Goal: Information Seeking & Learning: Learn about a topic

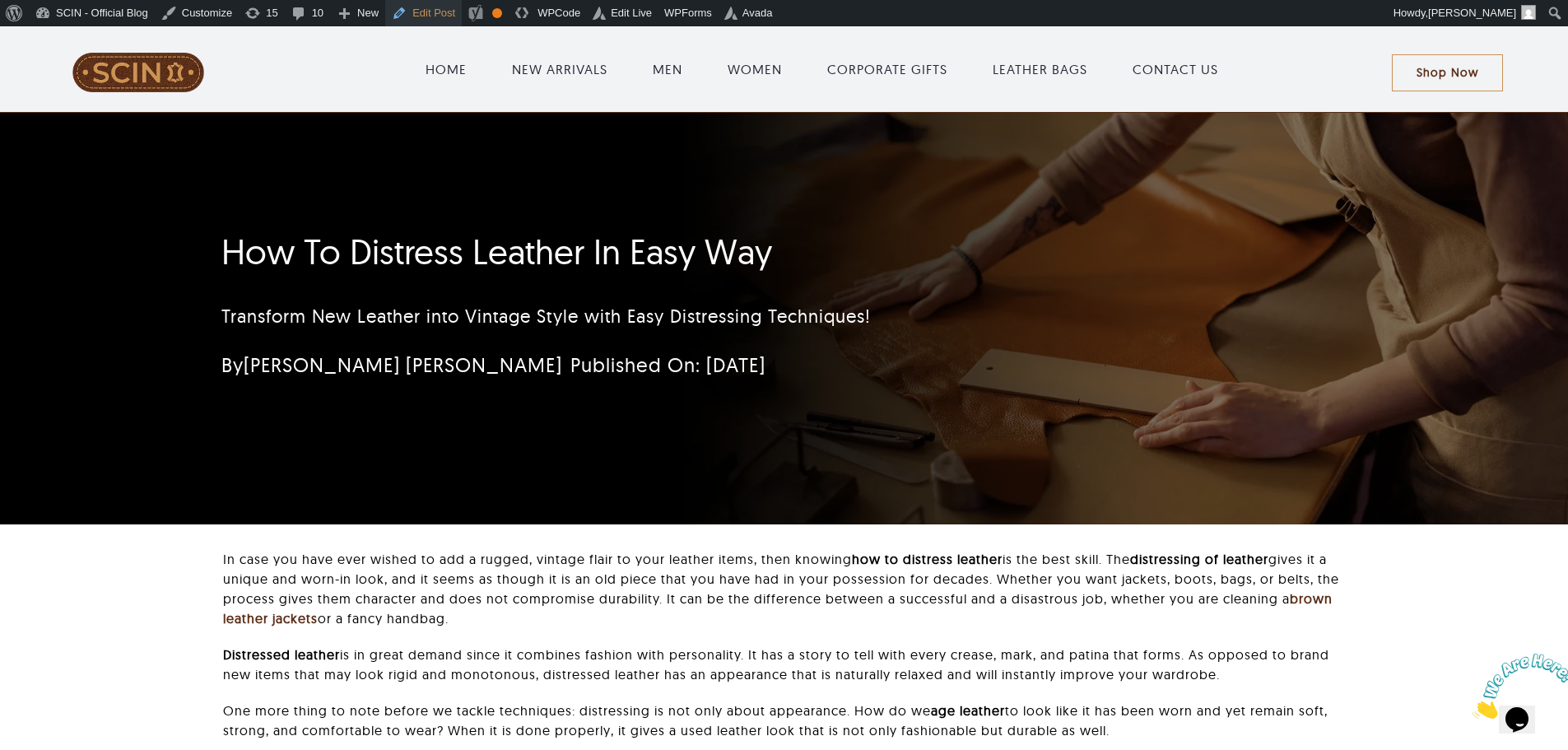
click at [387, 18] on link "Edit Post" at bounding box center [424, 13] width 77 height 26
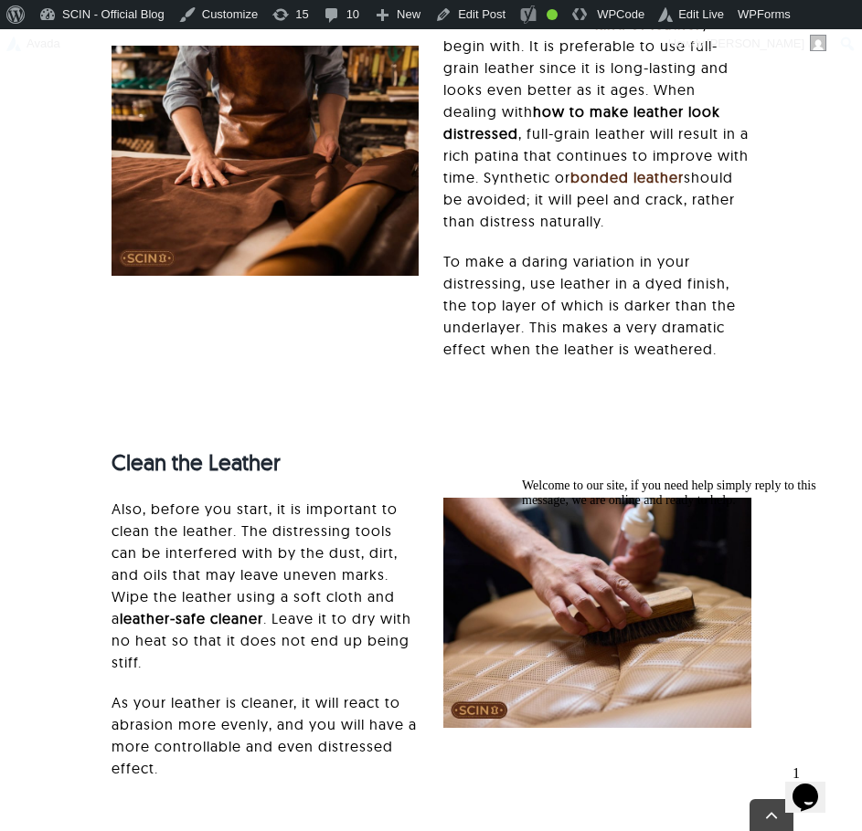
scroll to position [2197, 0]
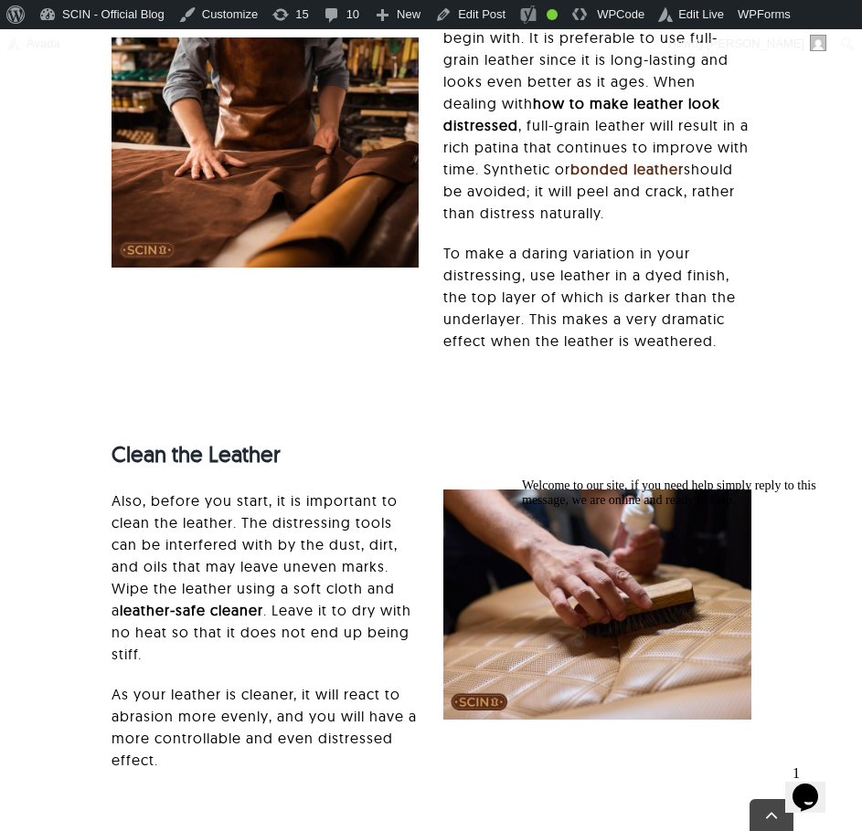
click at [522, 479] on icon "Chat attention grabber" at bounding box center [522, 479] width 0 height 0
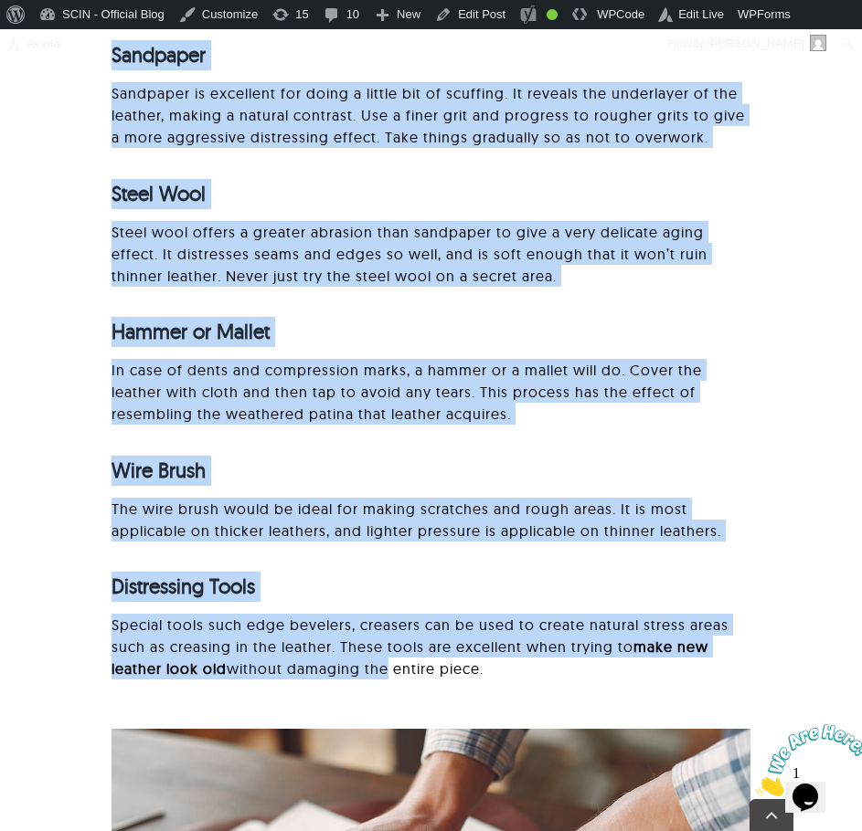
scroll to position [3659, 0]
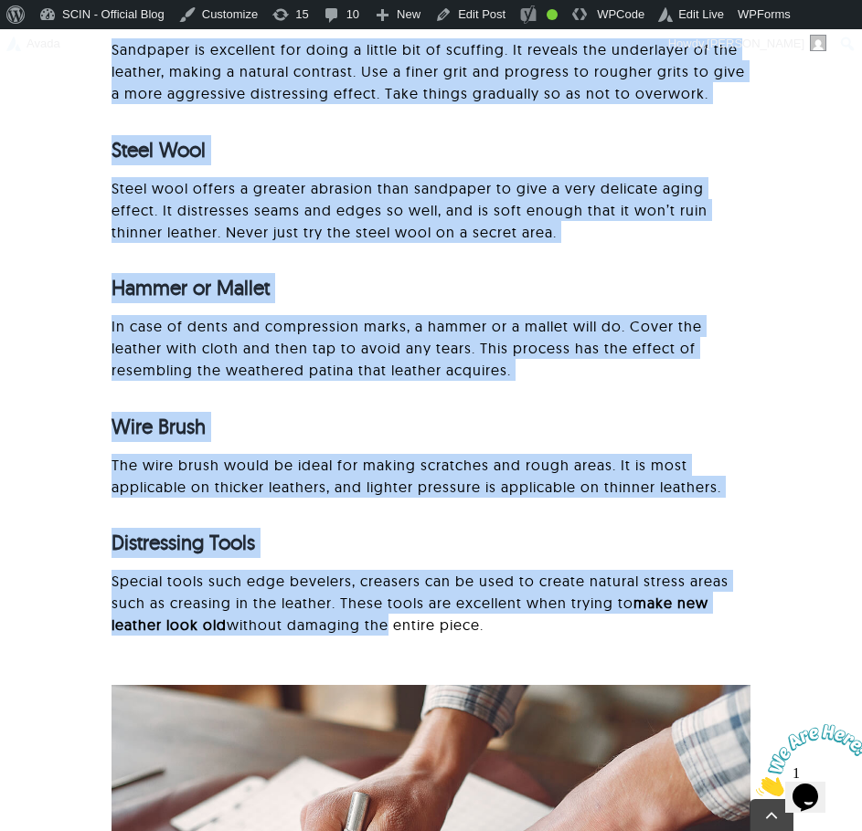
drag, startPoint x: 37, startPoint y: 301, endPoint x: 600, endPoint y: 650, distance: 663.5
click at [600, 650] on div "Special tools such edge bevelers, creasers can be used to create natural stress…" at bounding box center [431, 612] width 640 height 84
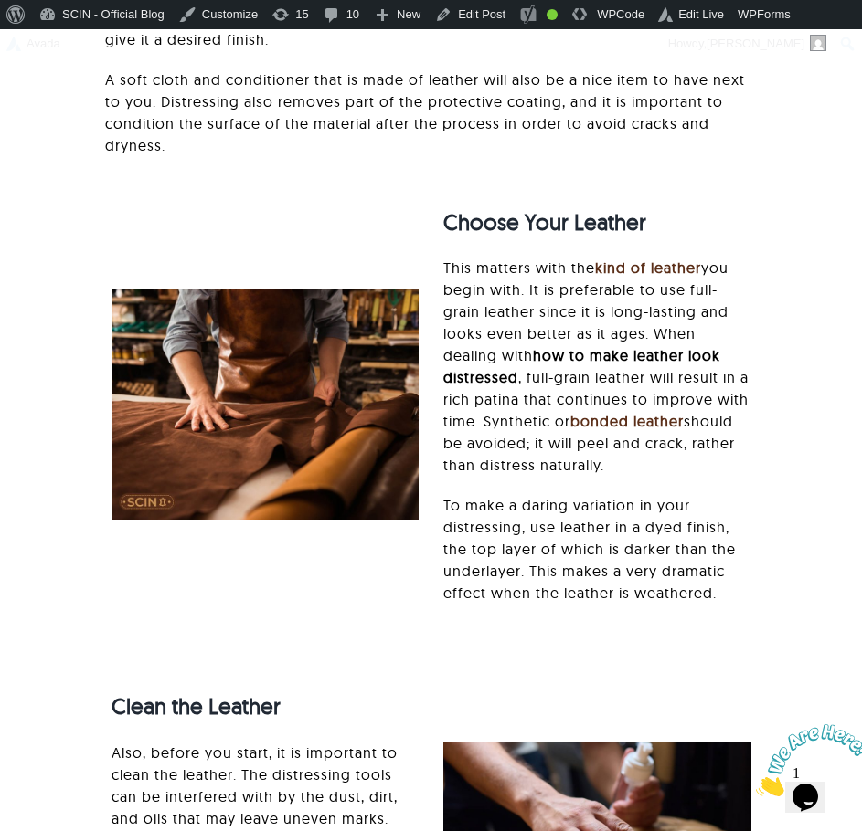
scroll to position [1923, 0]
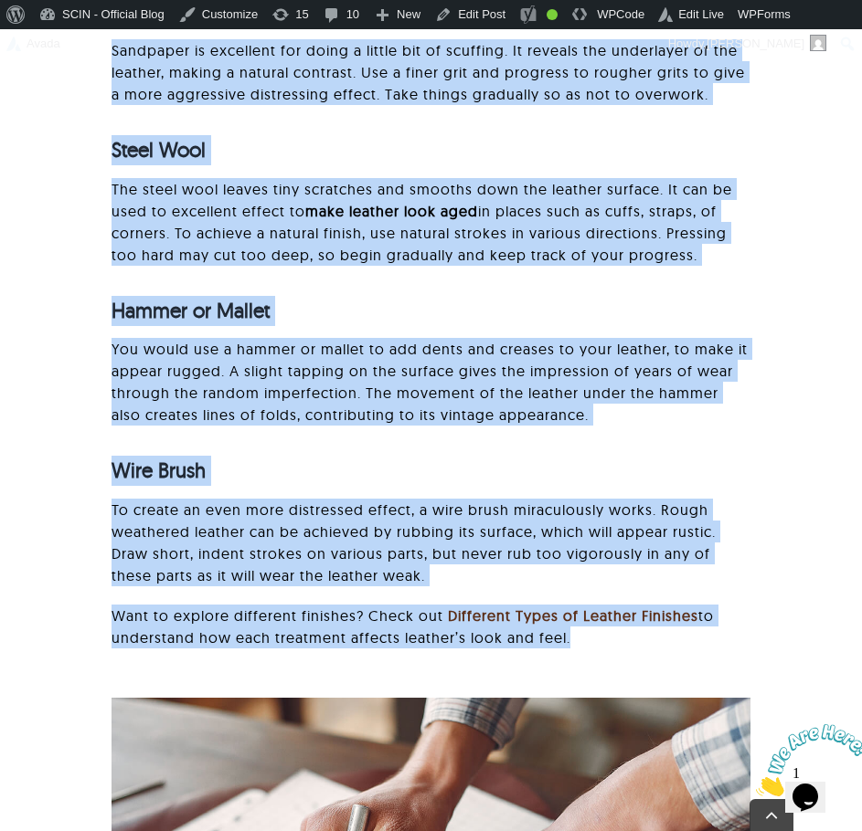
scroll to position [2558, 0]
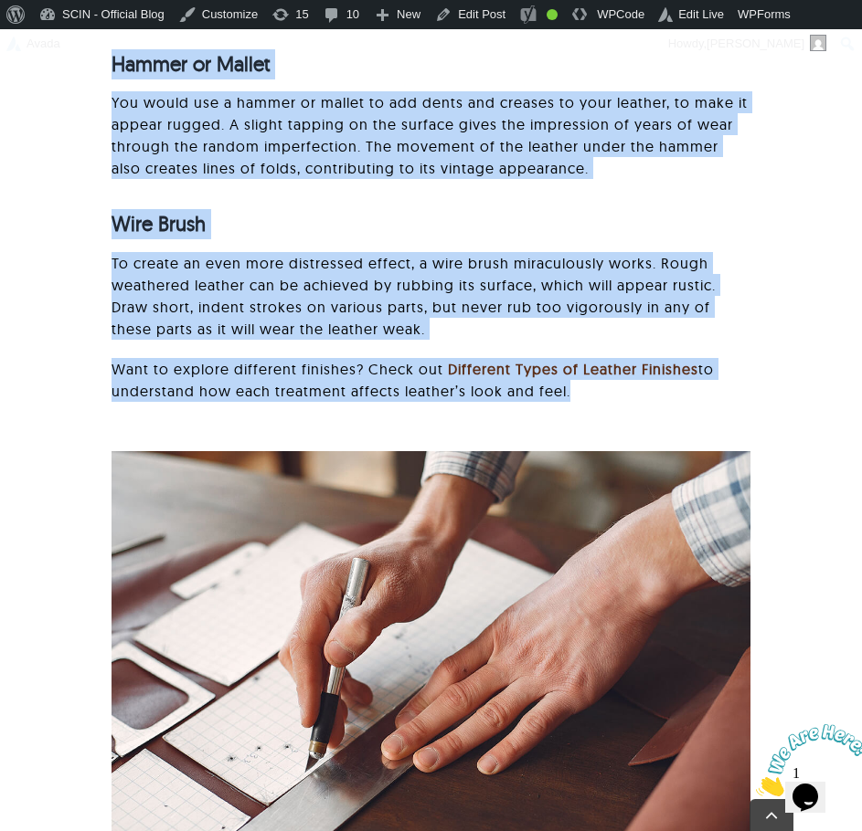
drag, startPoint x: 70, startPoint y: 418, endPoint x: 607, endPoint y: 407, distance: 536.4
click at [607, 407] on div "Leather is reputed to be strong, elegant, durable, and attractive. However, bra…" at bounding box center [431, 741] width 752 height 5103
click at [607, 407] on div "To create an even more distressed effect, a wire brush miraculously works. Roug…" at bounding box center [431, 336] width 640 height 168
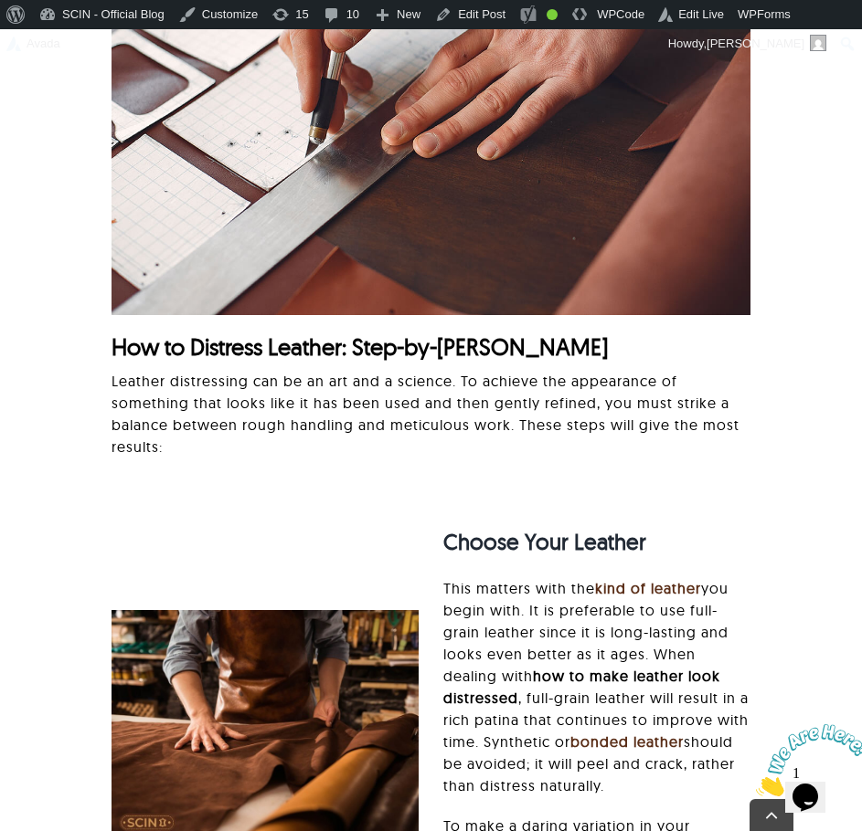
scroll to position [3380, 0]
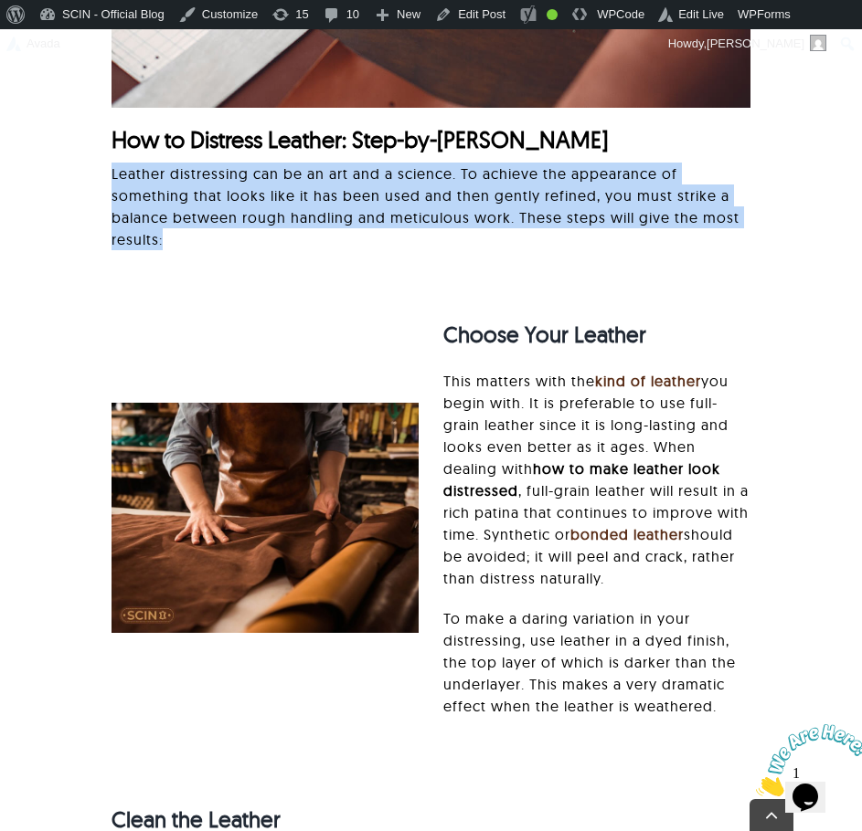
drag, startPoint x: 66, startPoint y: 159, endPoint x: 383, endPoint y: 264, distance: 334.0
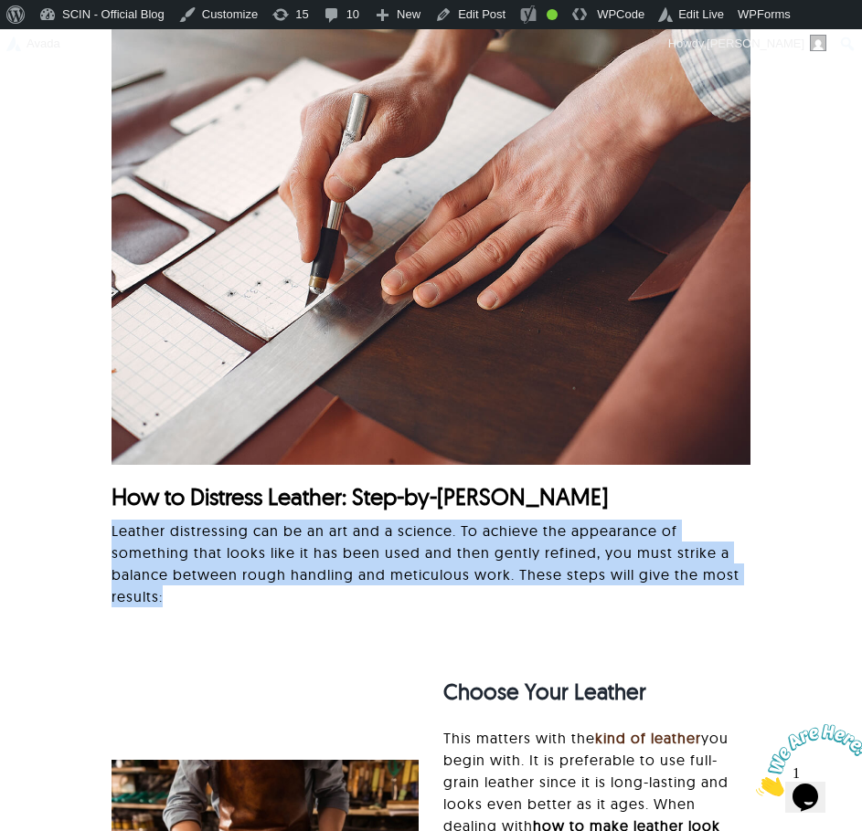
scroll to position [2924, 0]
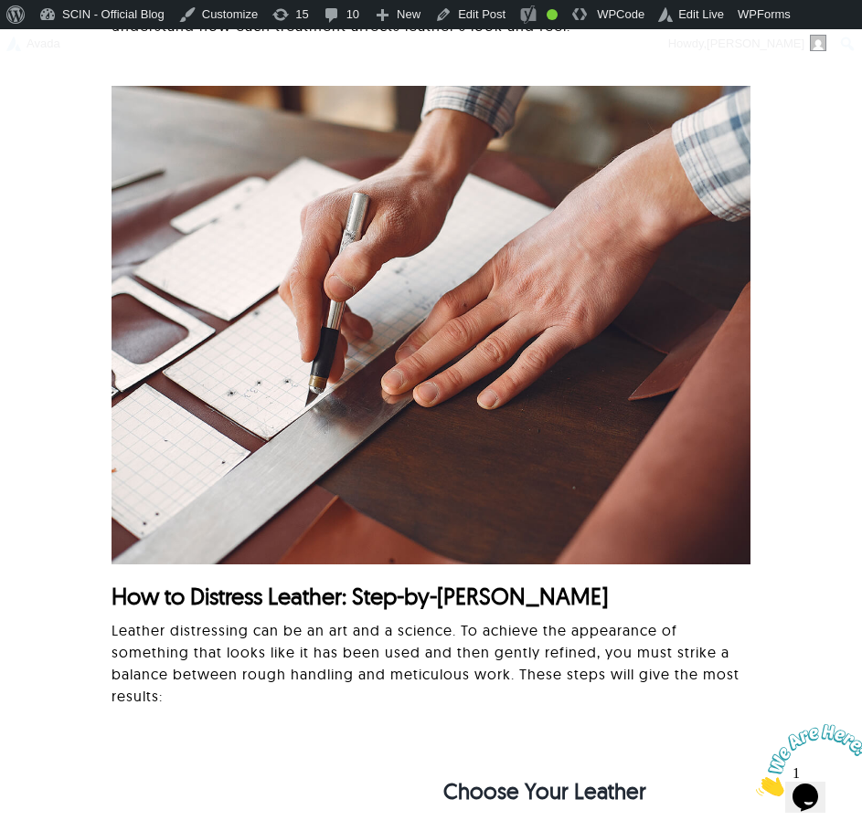
click at [249, 613] on div "How to Distress Leather: Step-by-Step Guide Leather distressing can be an art a…" at bounding box center [431, 399] width 640 height 653
click at [249, 610] on span "How to Distress Leather: Step-by-[PERSON_NAME]" at bounding box center [359, 596] width 497 height 28
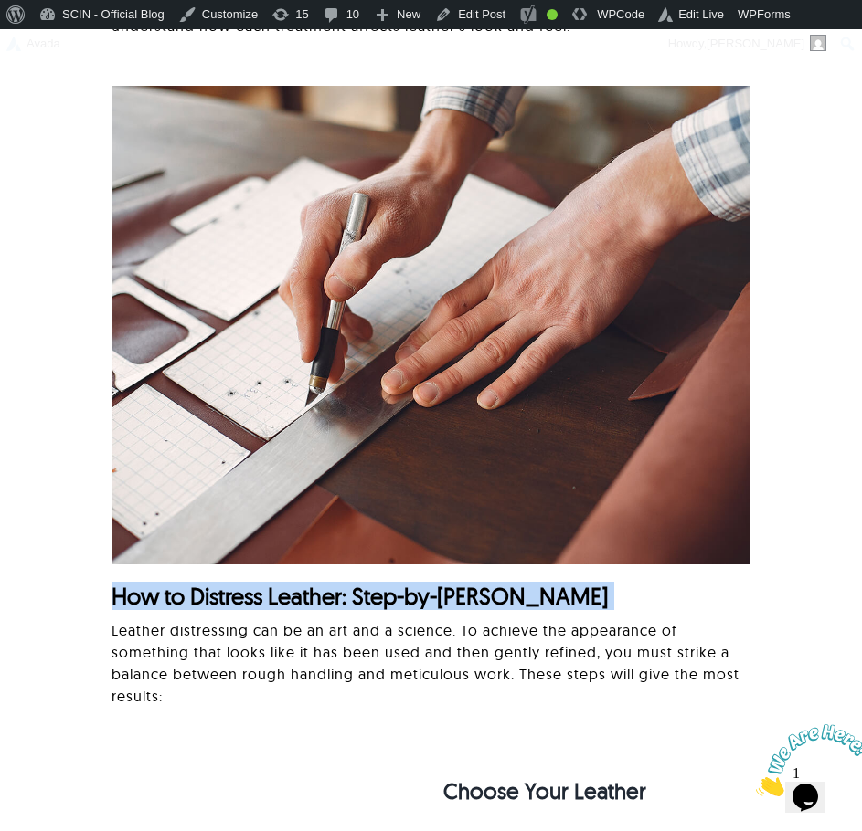
click at [249, 610] on span "How to Distress Leather: Step-by-Step Guide" at bounding box center [359, 596] width 497 height 28
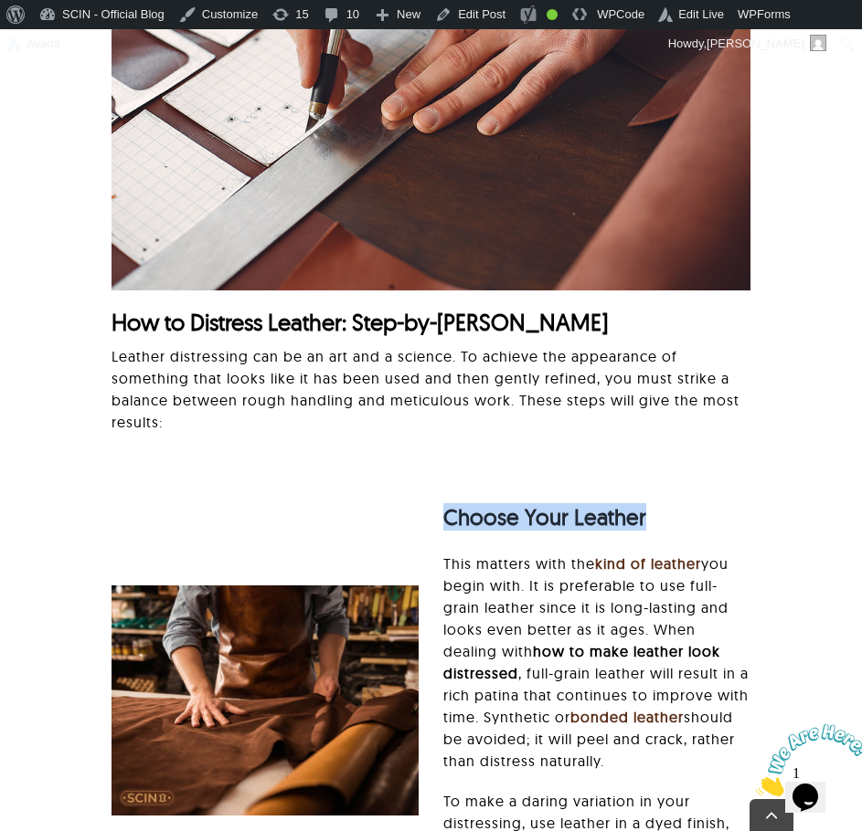
drag, startPoint x: 421, startPoint y: 515, endPoint x: 668, endPoint y: 500, distance: 247.2
click at [668, 500] on div "Choose Your Leather This matters with the kind of leather you begin with. It is…" at bounding box center [431, 709] width 665 height 454
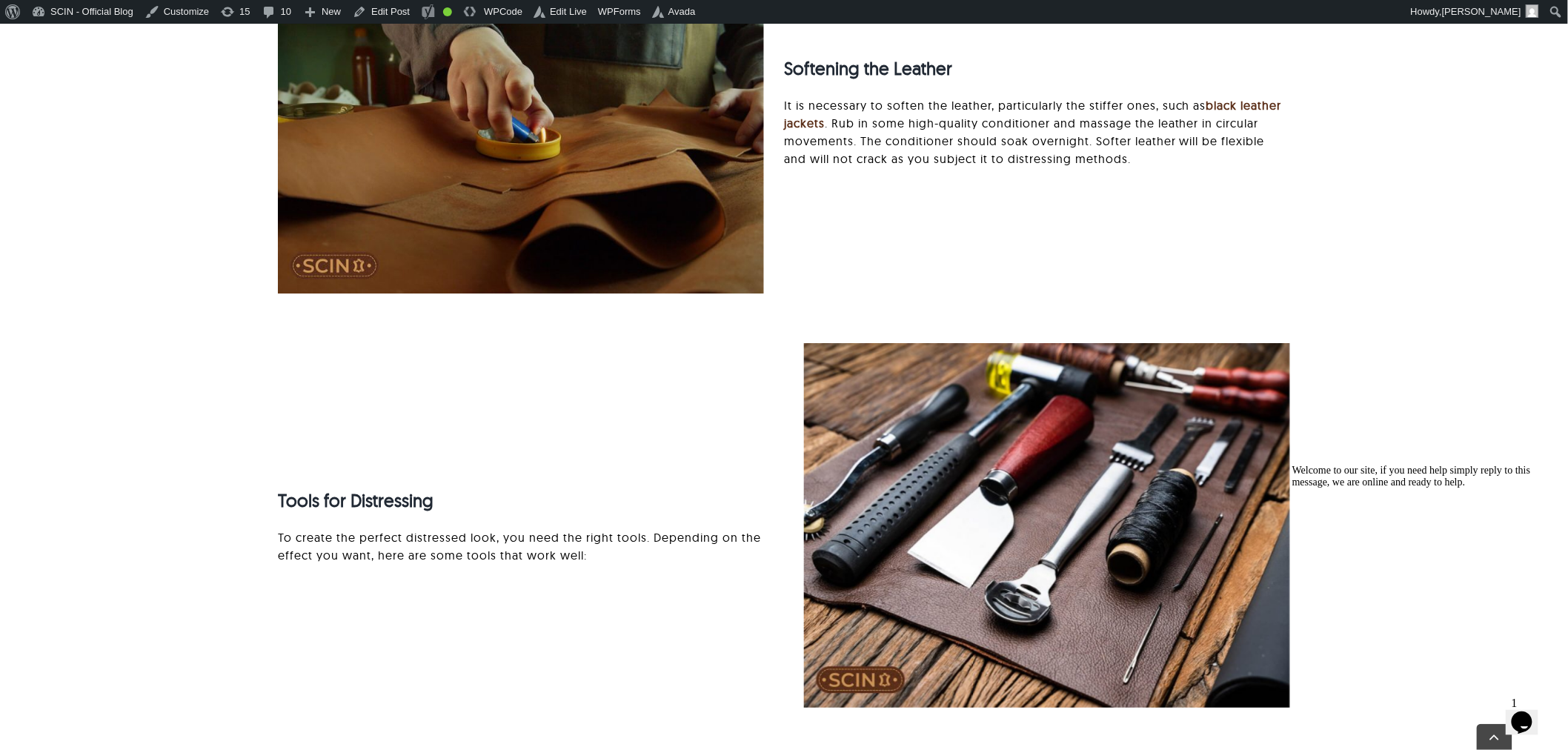
scroll to position [3980, 0]
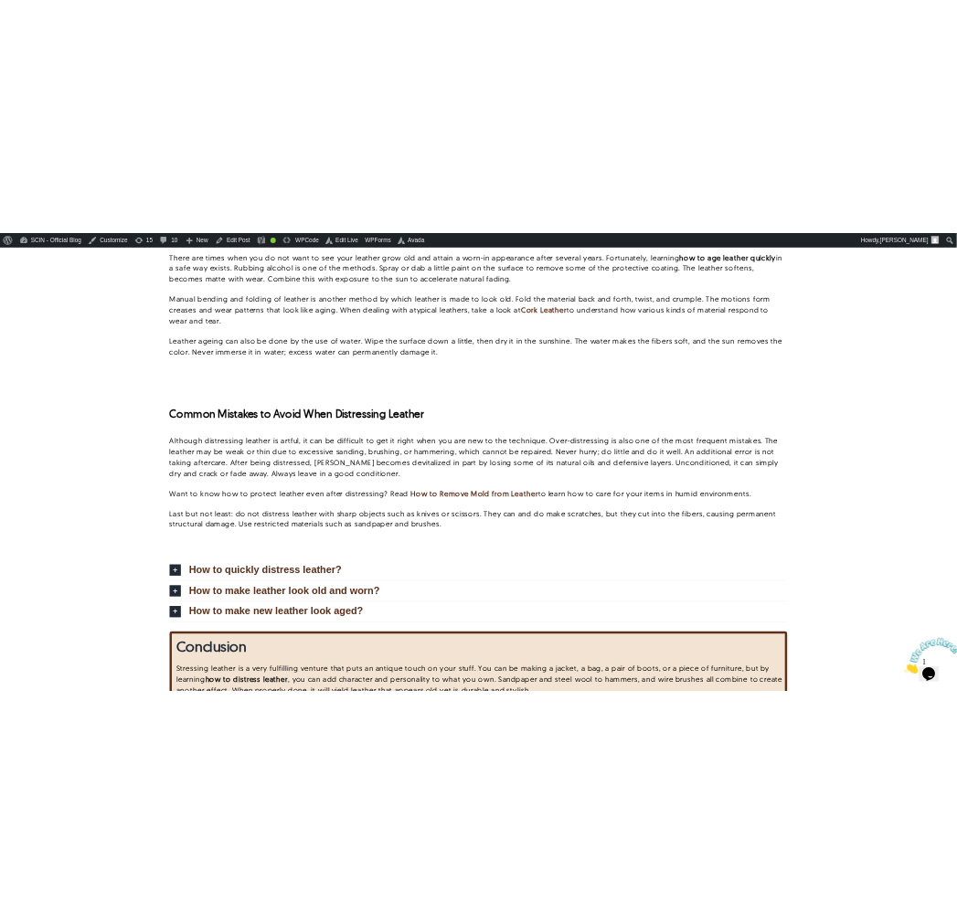
scroll to position [4838, 0]
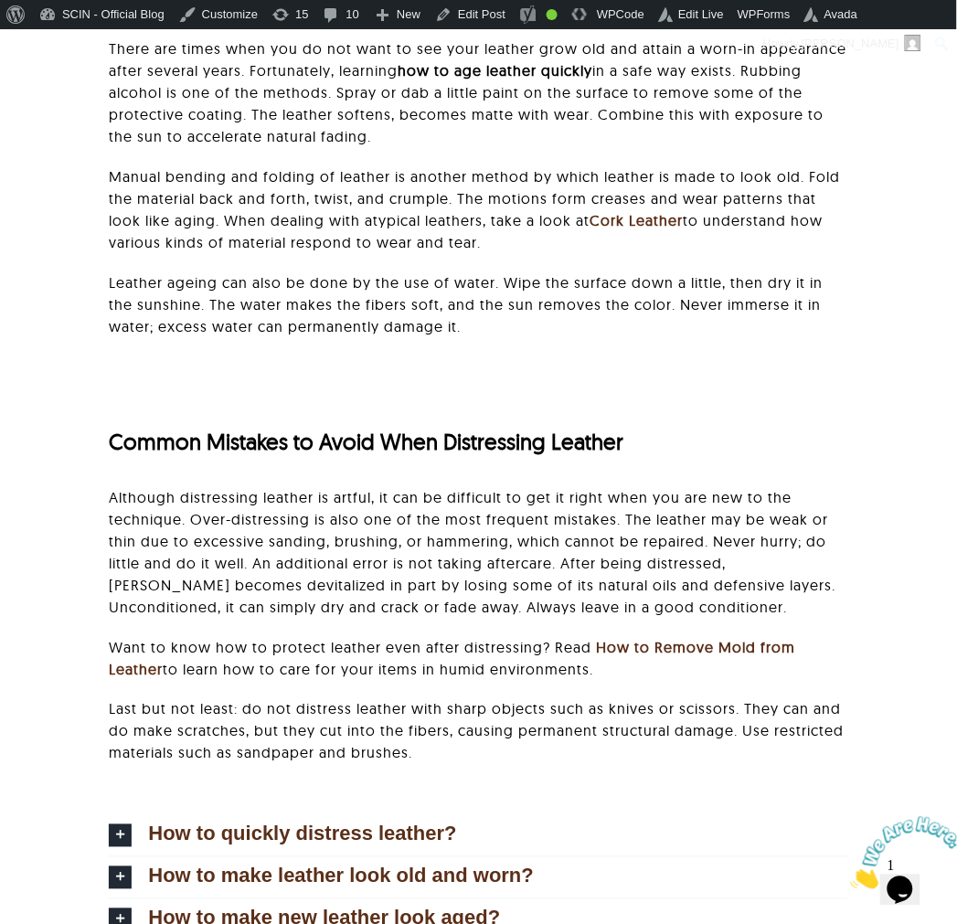
drag, startPoint x: 909, startPoint y: 144, endPoint x: 946, endPoint y: 169, distance: 44.1
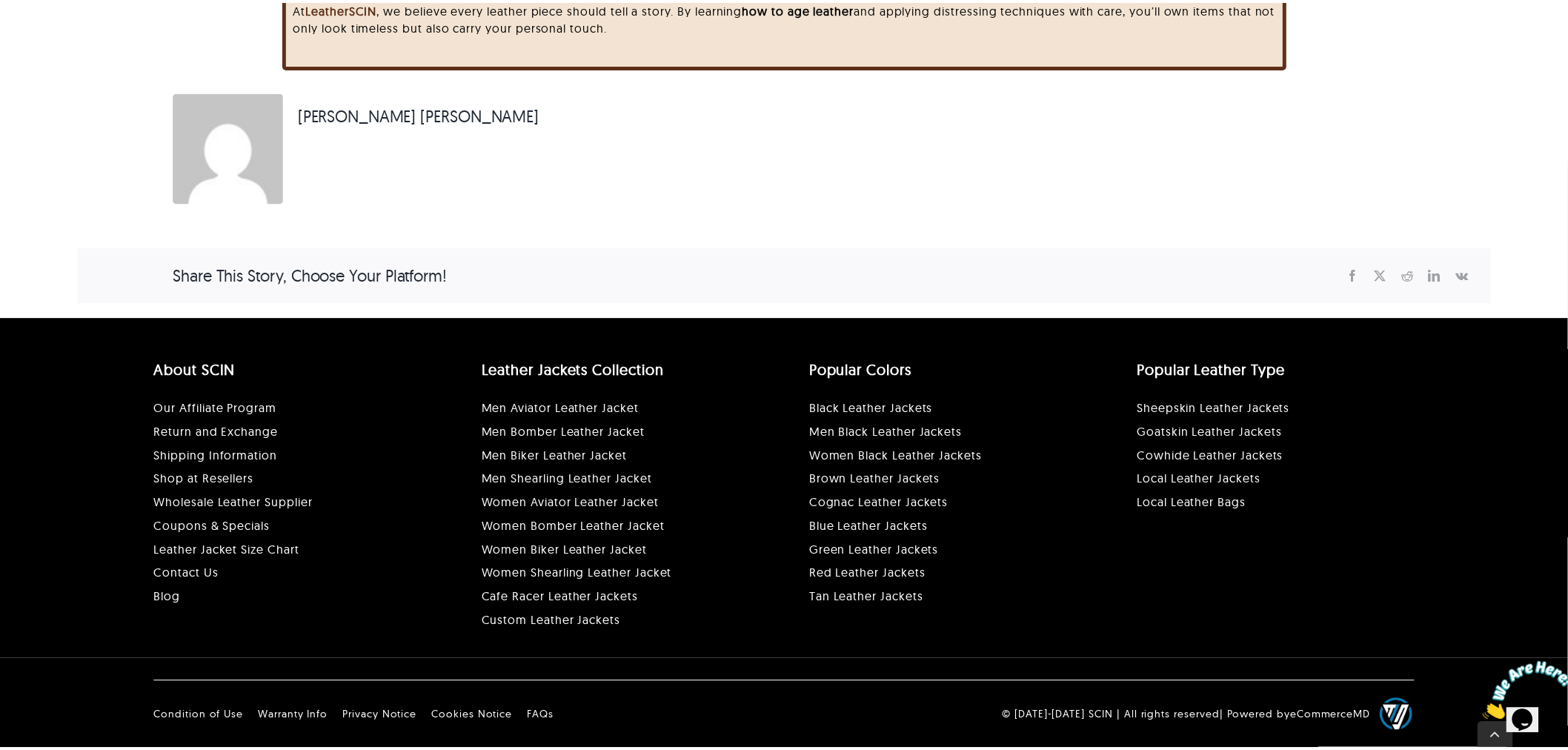
scroll to position [0, 0]
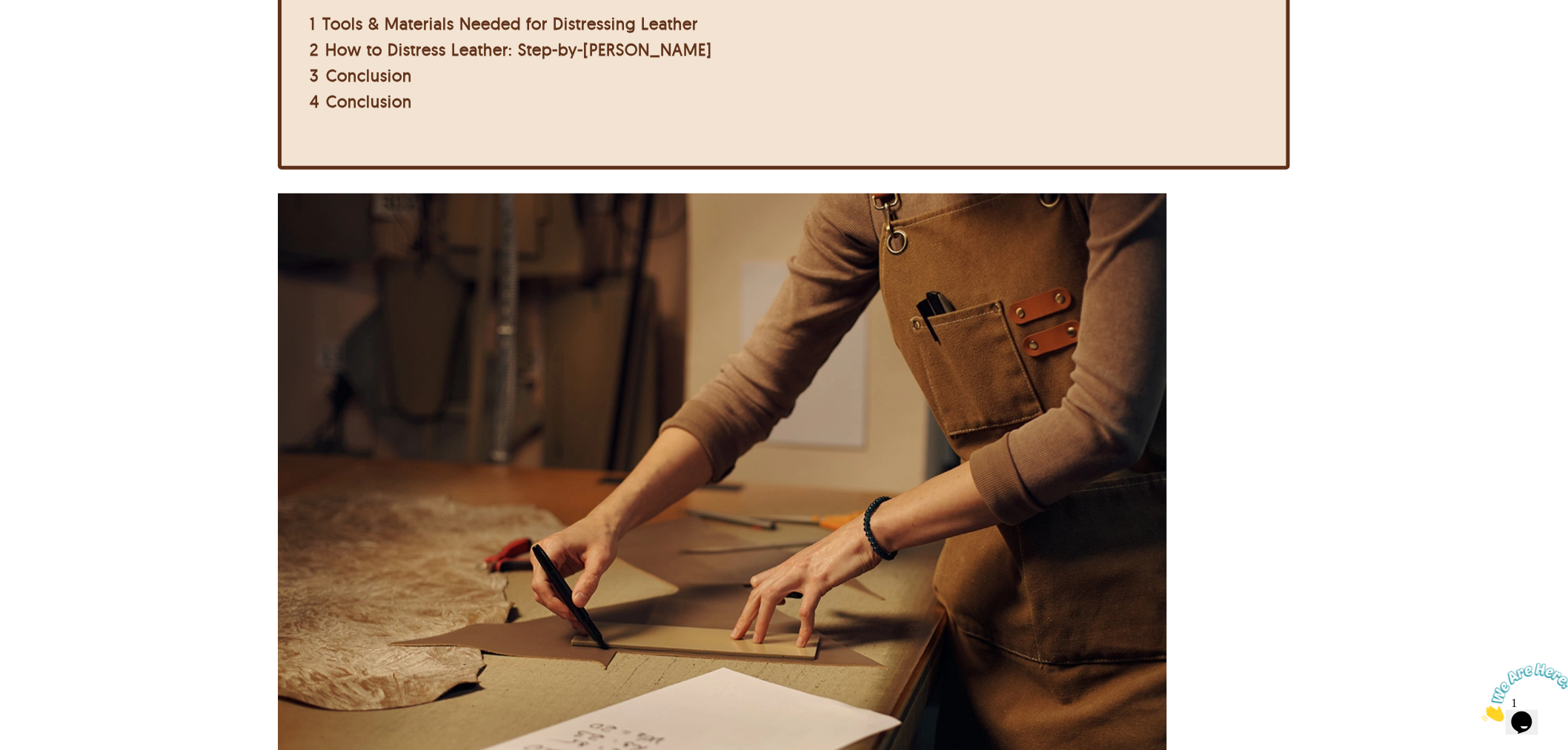
scroll to position [305, 0]
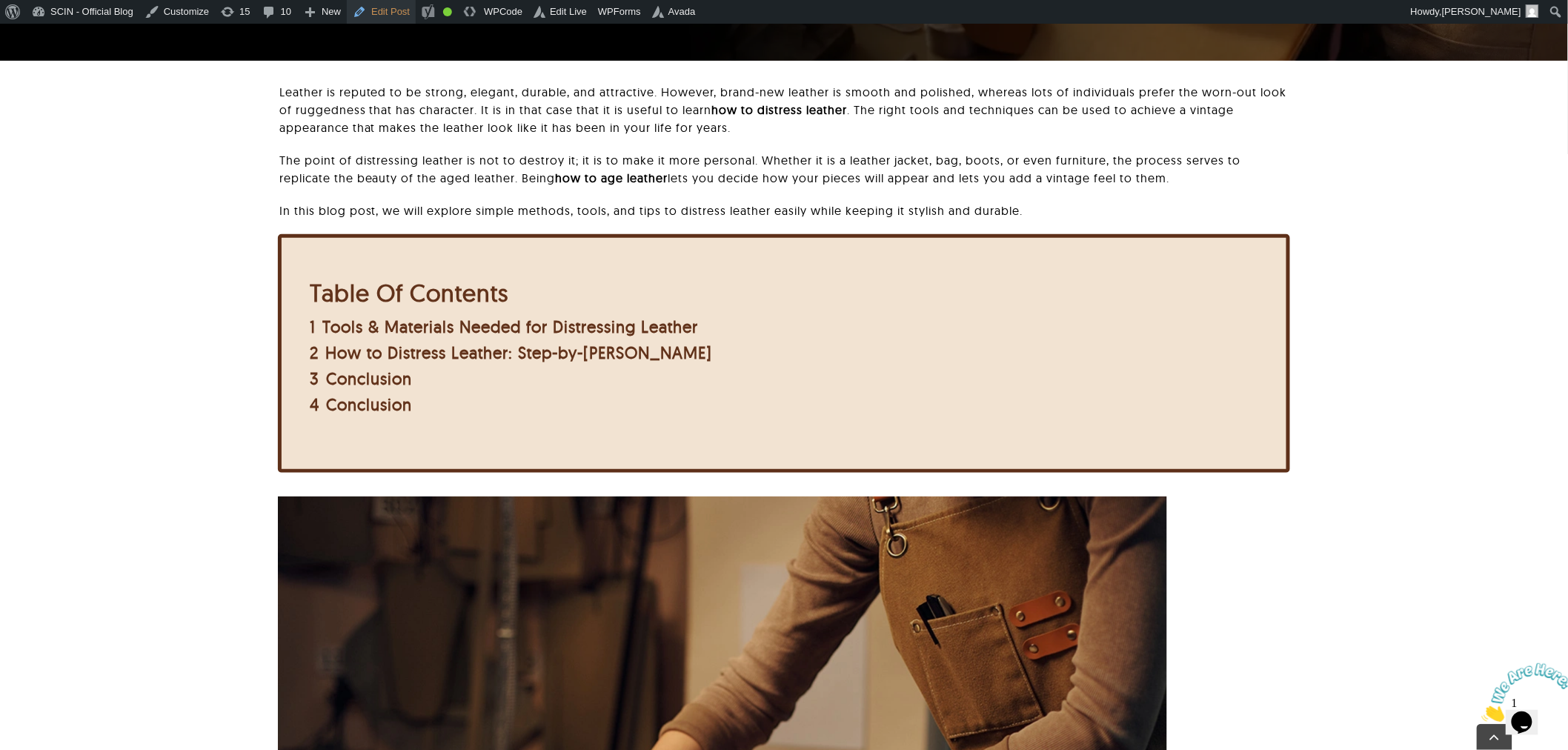
click at [400, 15] on link "Edit Post" at bounding box center [381, 11] width 69 height 24
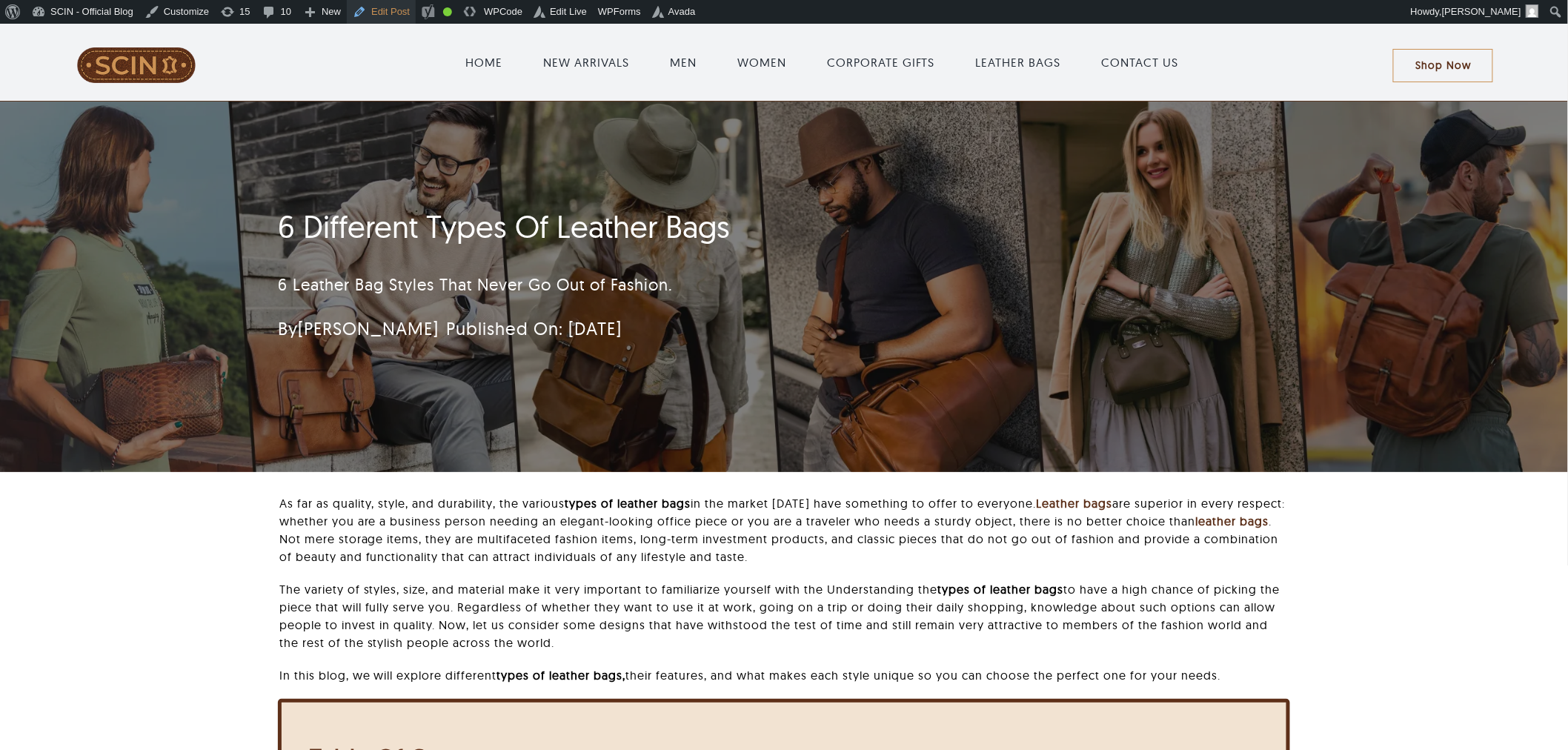
click at [364, 16] on link "Edit Post" at bounding box center [381, 11] width 69 height 24
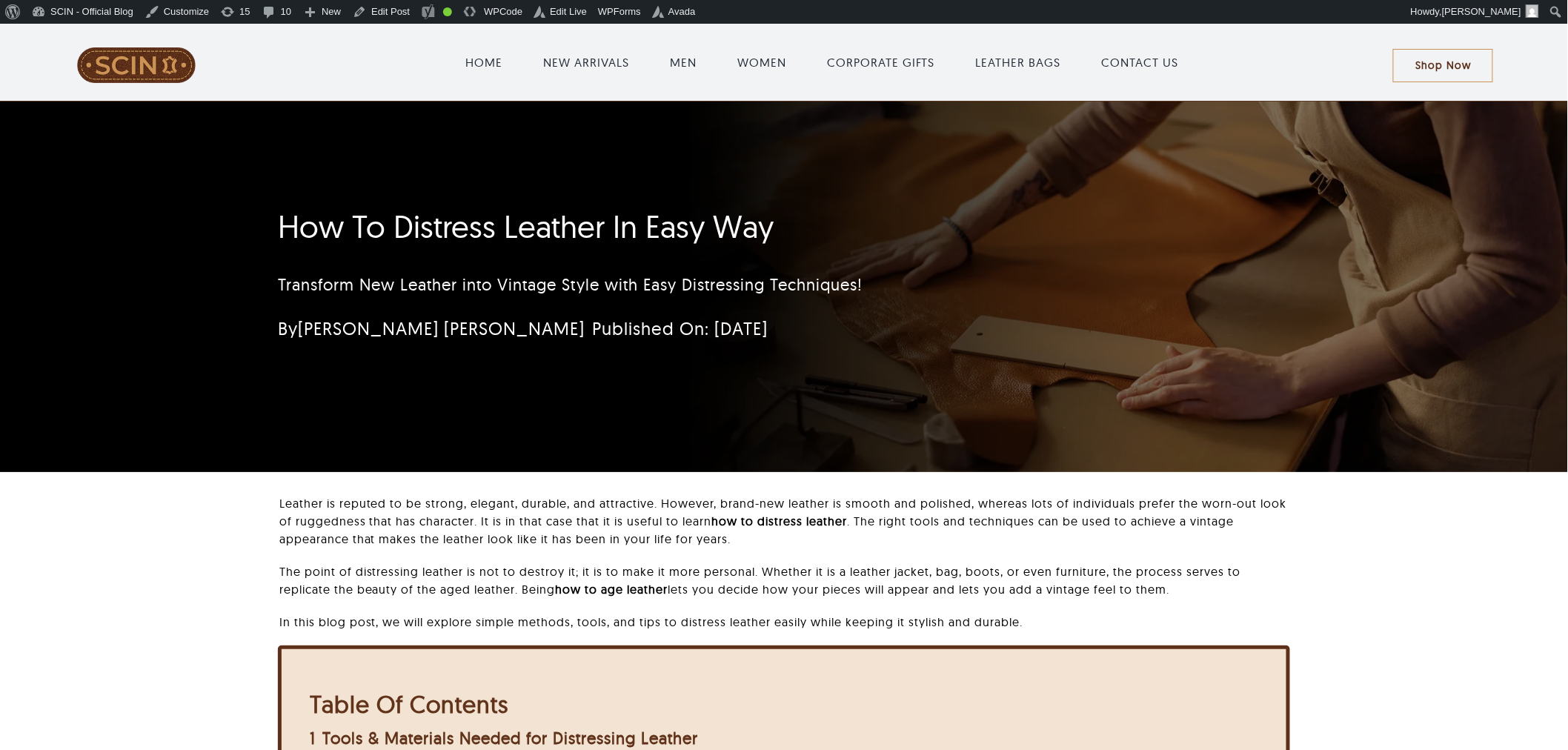
scroll to position [24, 0]
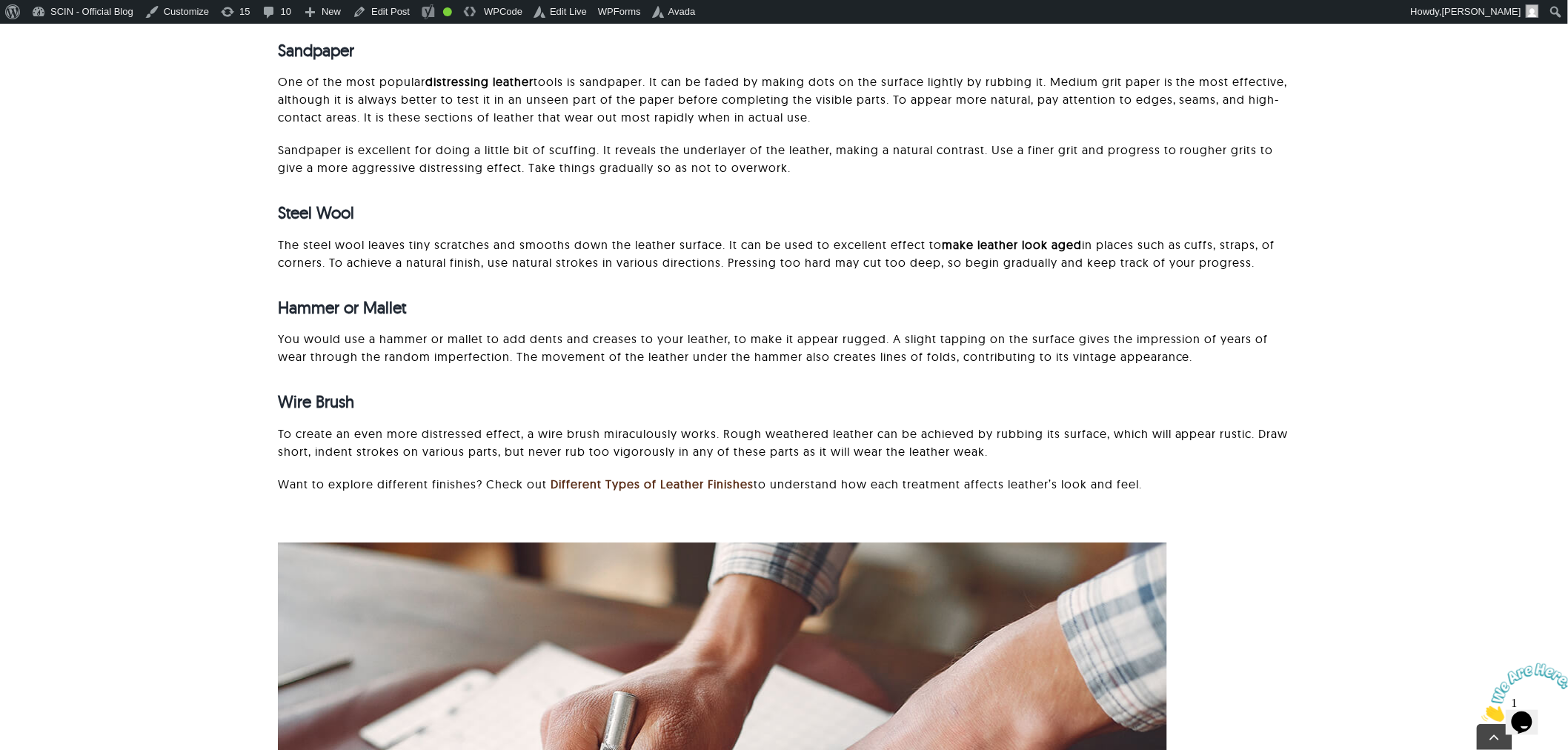
click at [1321, 256] on div "Sandpaper One of the most popular distressing leather tools is sandpaper. It ca…" at bounding box center [784, 259] width 1412 height 525
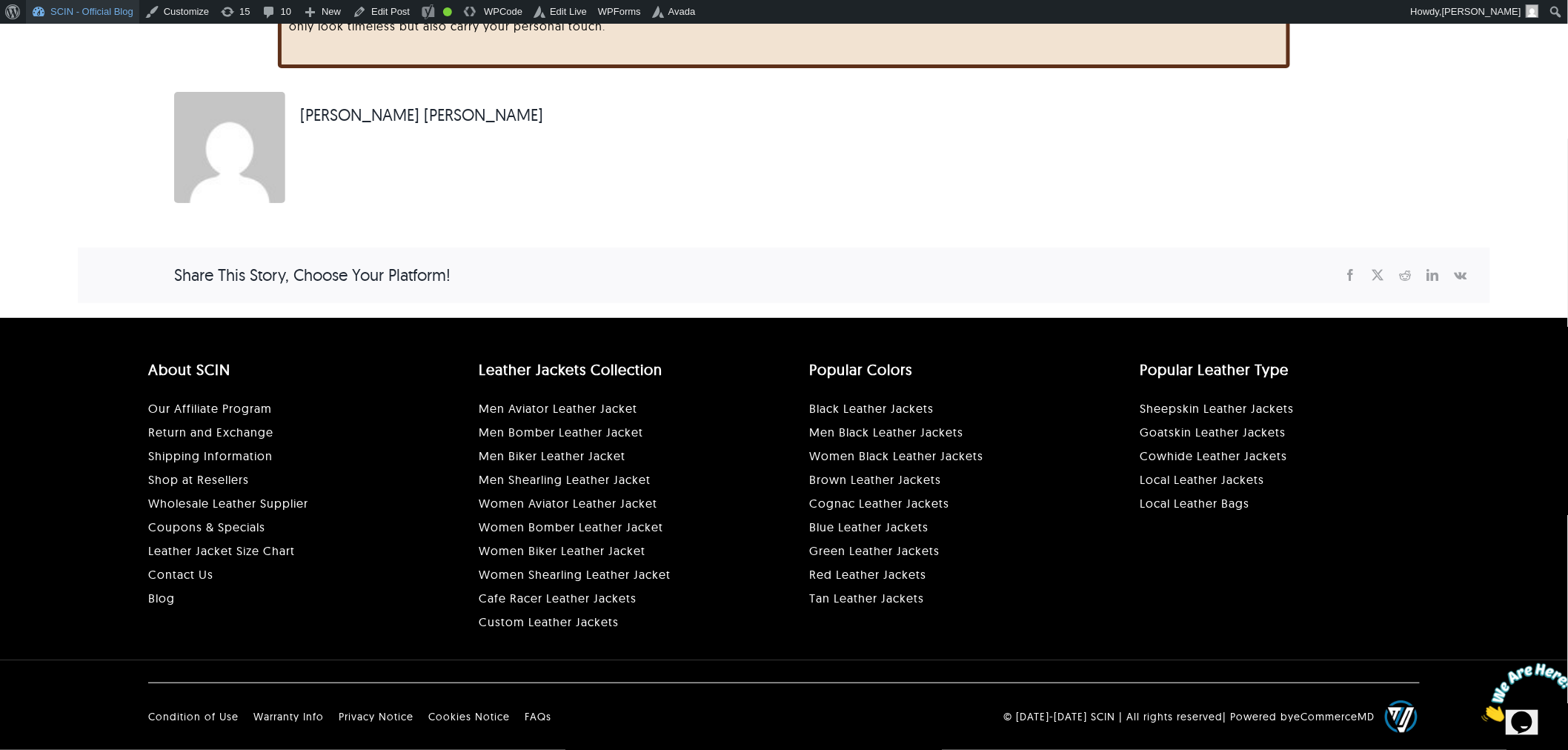
scroll to position [4773, 0]
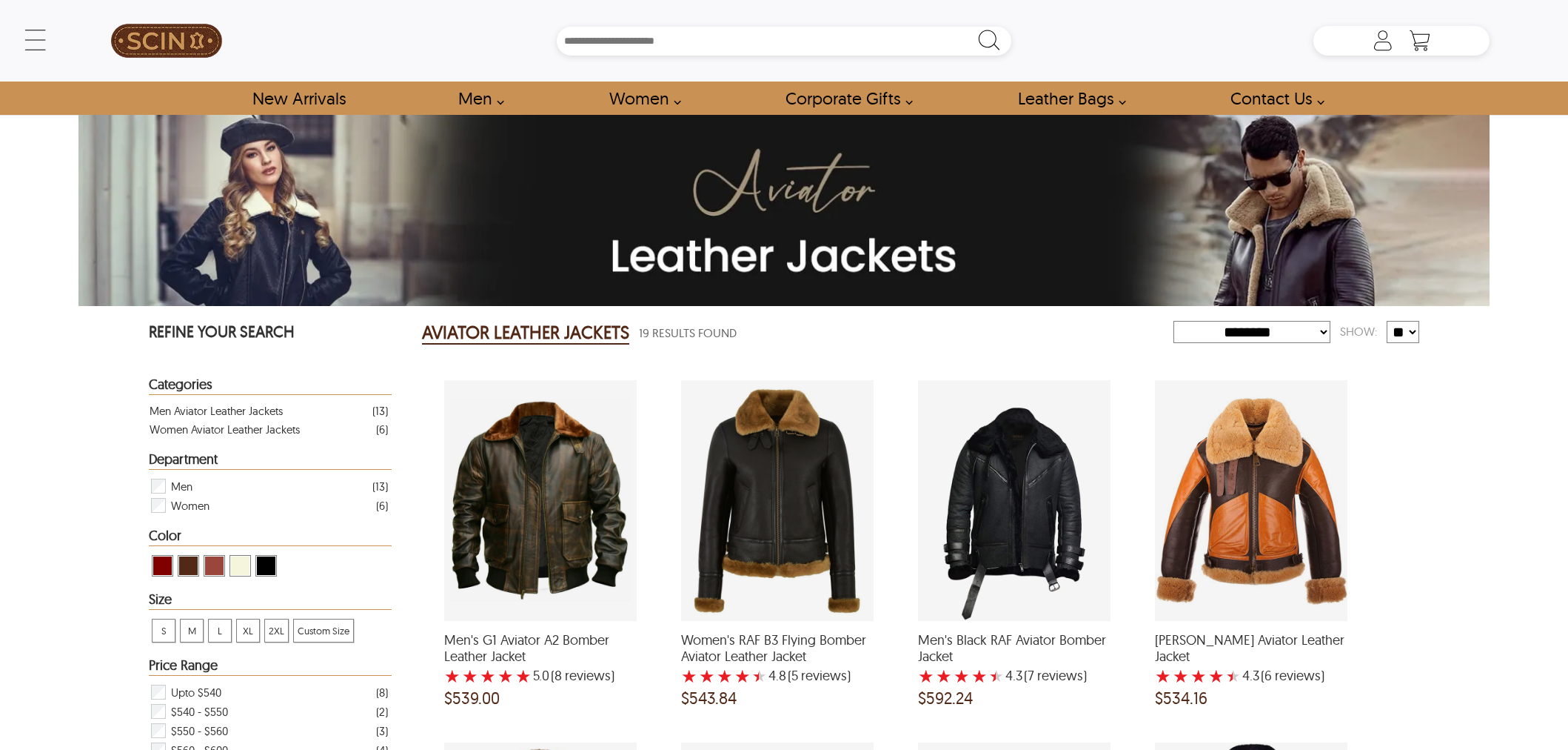
select select "********"
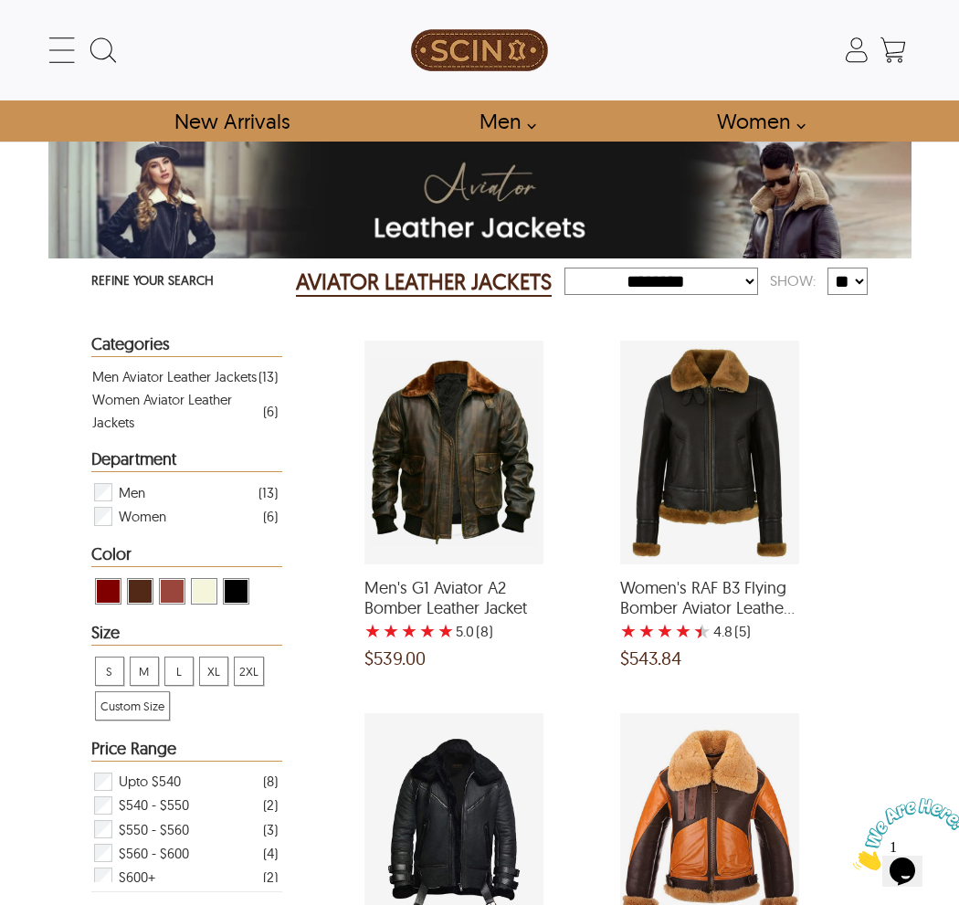
click at [49, 1] on div "← Menu New Arrivals Men Leather Jackets Aviator Leather Jackets Bomber Leather …" at bounding box center [479, 50] width 863 height 100
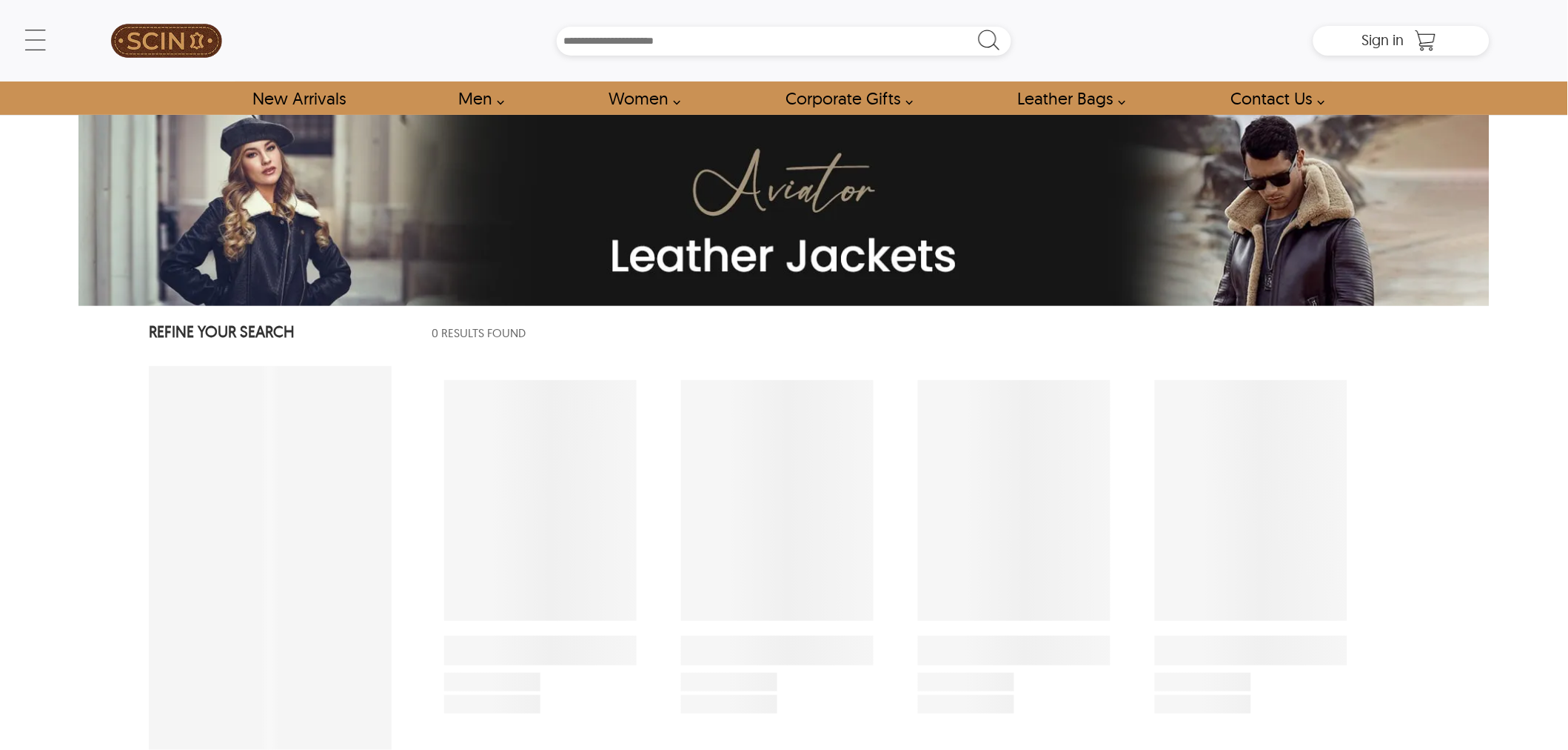
select select "********"
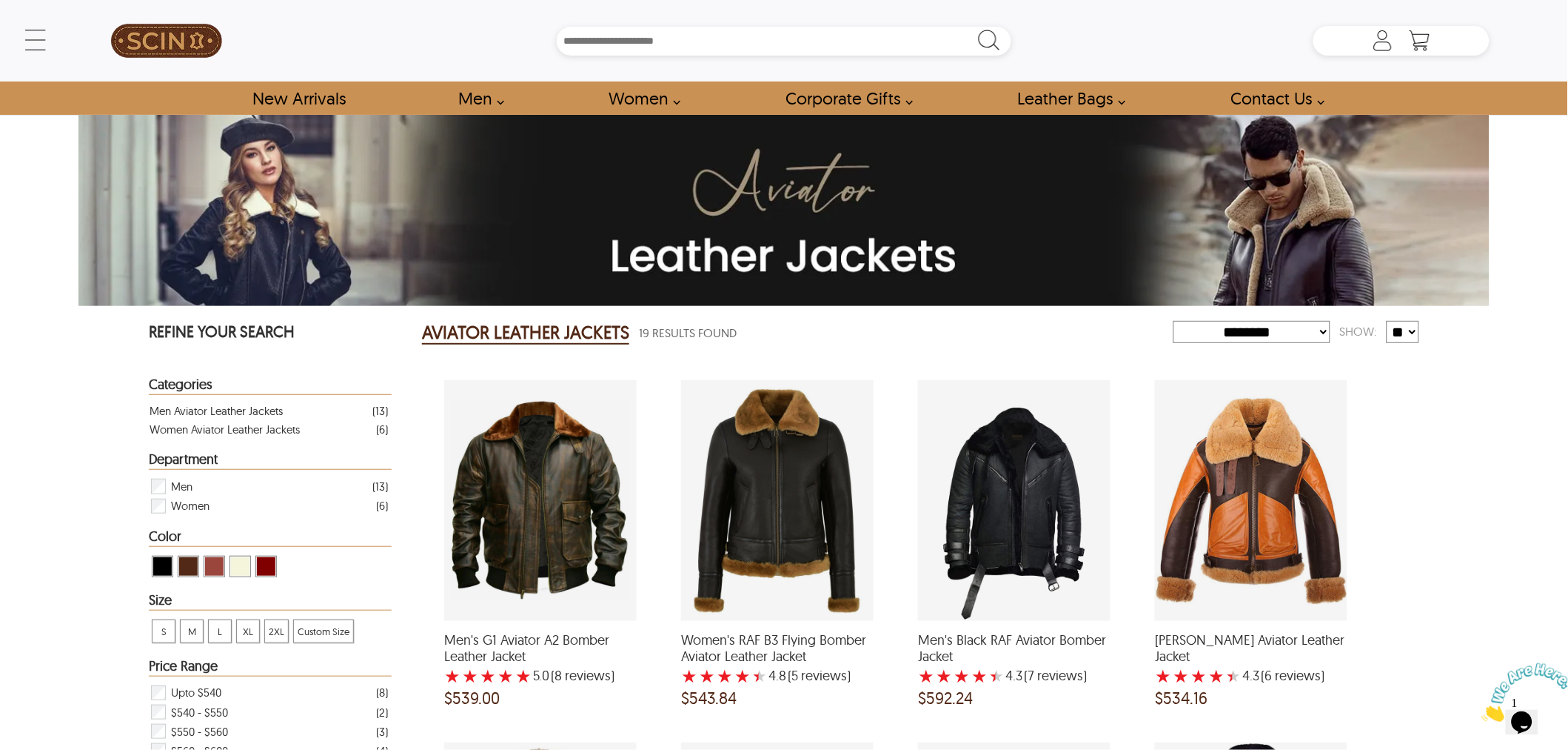
drag, startPoint x: 1390, startPoint y: 38, endPoint x: 1390, endPoint y: 59, distance: 21.0
click at [1390, 38] on icon at bounding box center [1382, 41] width 30 height 30
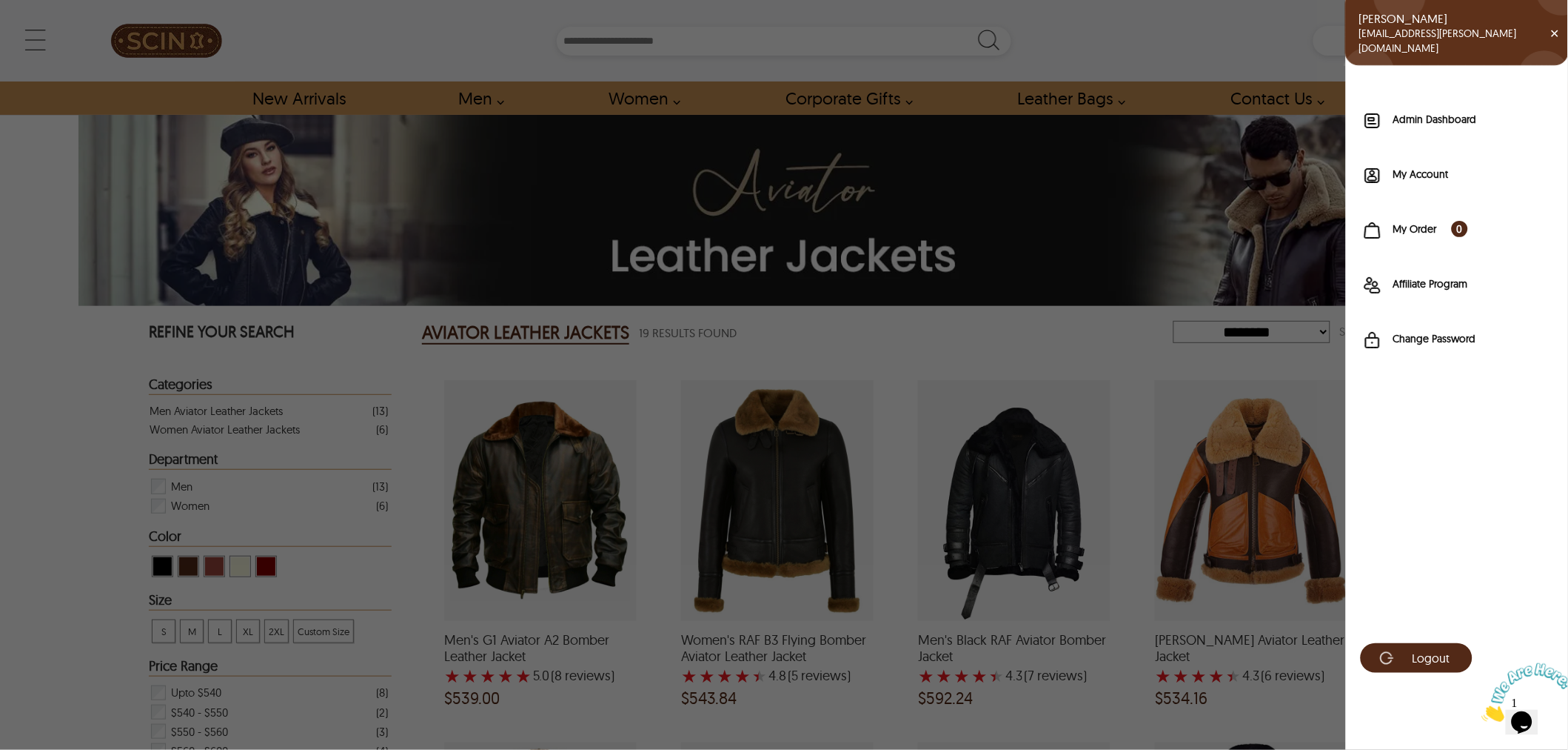
click at [1553, 36] on span "✕" at bounding box center [1560, 32] width 19 height 24
